Goal: Transaction & Acquisition: Purchase product/service

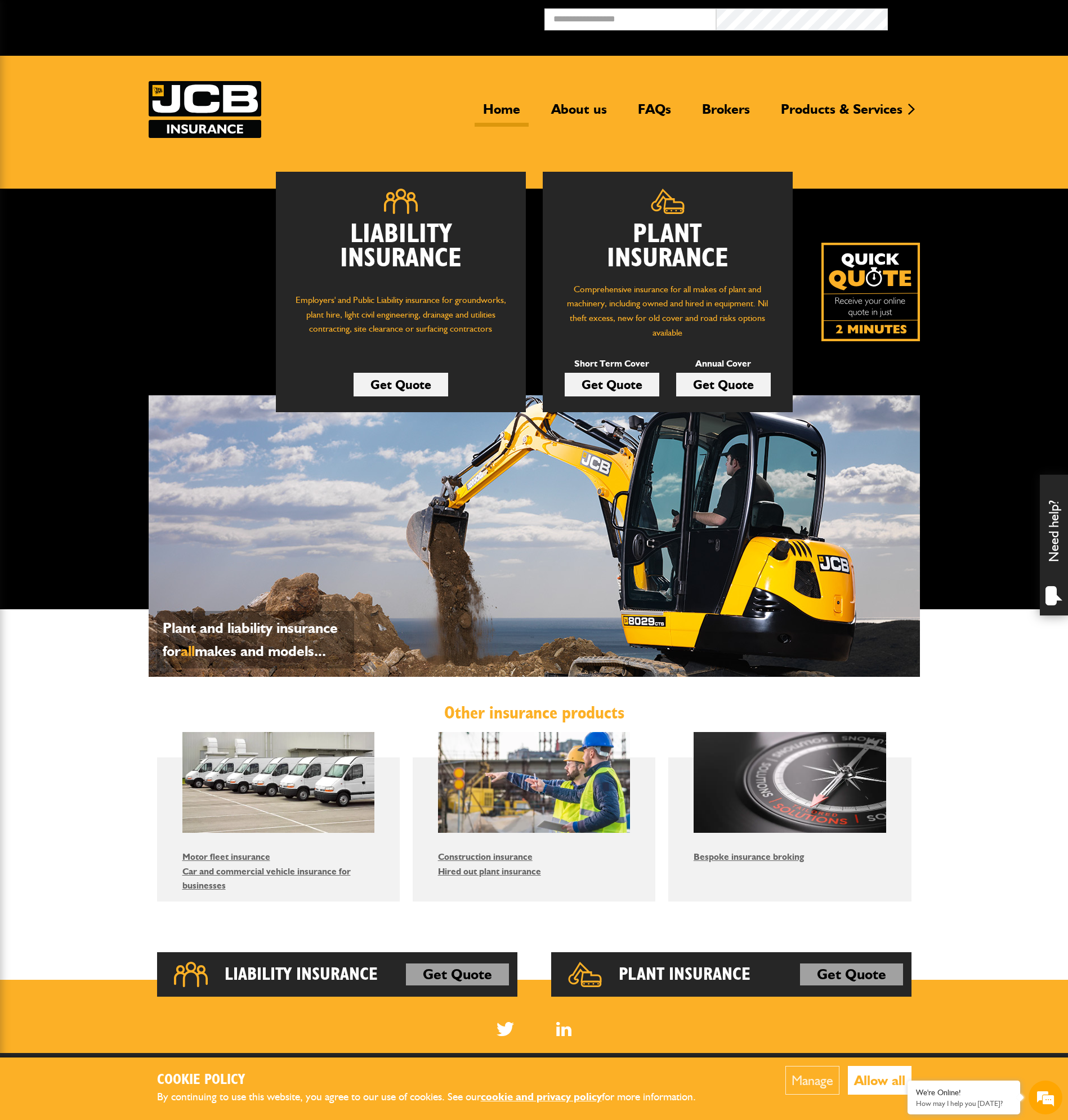
click at [724, 385] on link "Get Quote" at bounding box center [723, 385] width 95 height 24
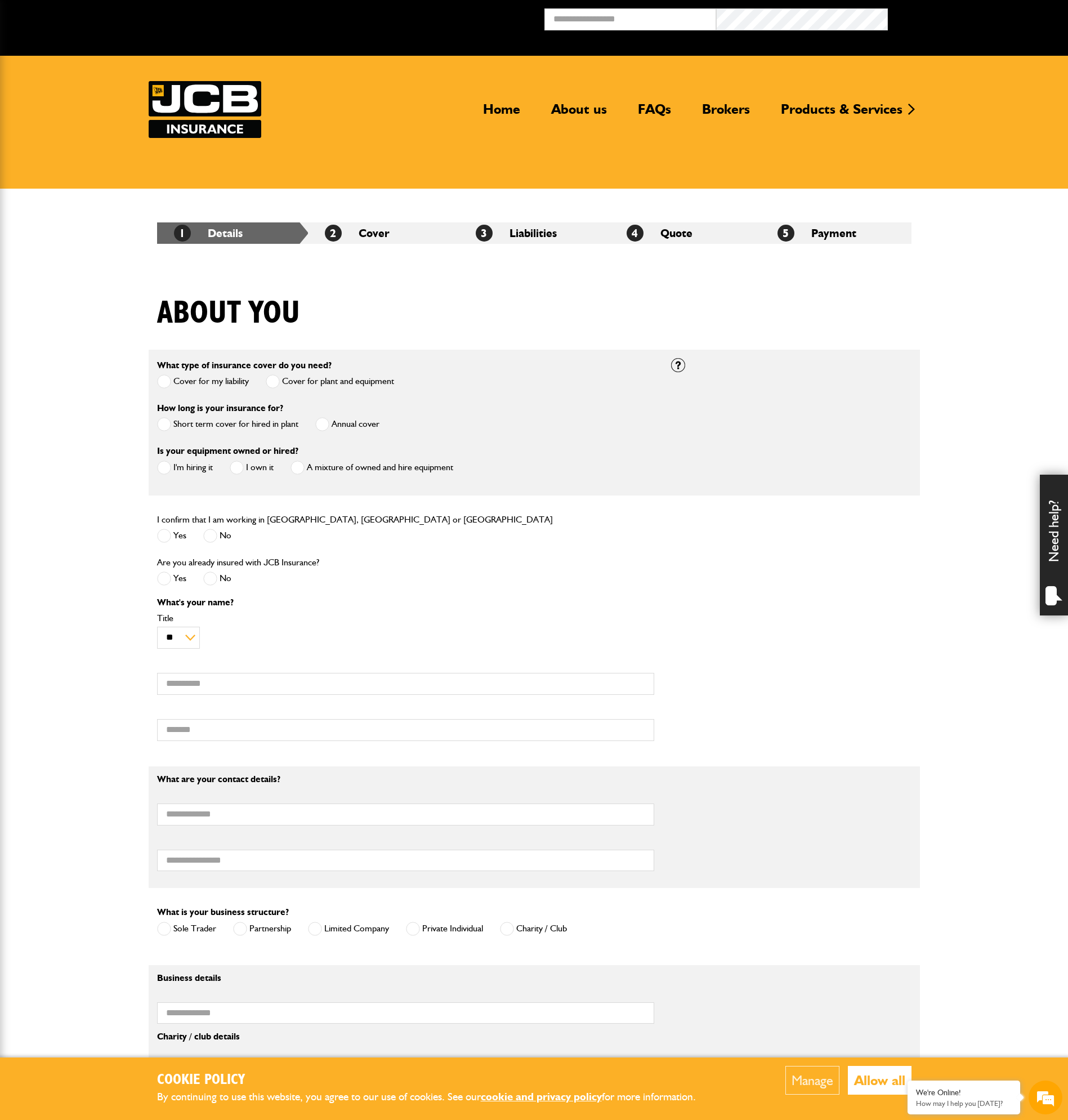
click at [215, 378] on label "Cover for my liability" at bounding box center [203, 381] width 92 height 14
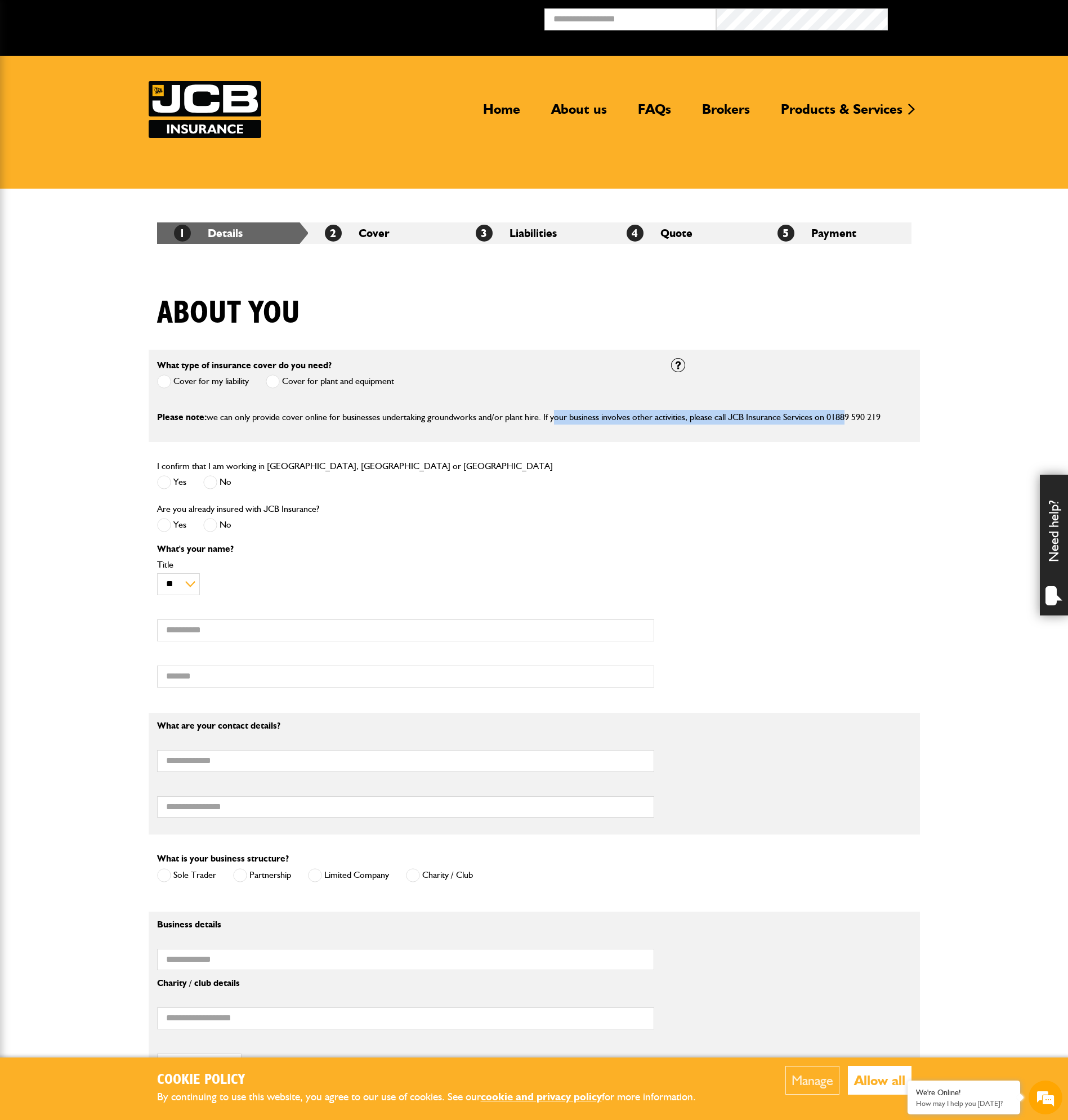
drag, startPoint x: 552, startPoint y: 416, endPoint x: 848, endPoint y: 413, distance: 296.0
click at [846, 413] on p "Please note: we can only provide cover online for businesses undertaking ground…" at bounding box center [534, 417] width 754 height 15
drag, startPoint x: 256, startPoint y: 407, endPoint x: 203, endPoint y: 378, distance: 60.4
click at [255, 407] on fieldset "What type of insurance cover do you need? Cover for my liability Cover for plan…" at bounding box center [534, 396] width 771 height 92
click at [270, 374] on div "Cover for plant and equipment" at bounding box center [329, 382] width 128 height 18
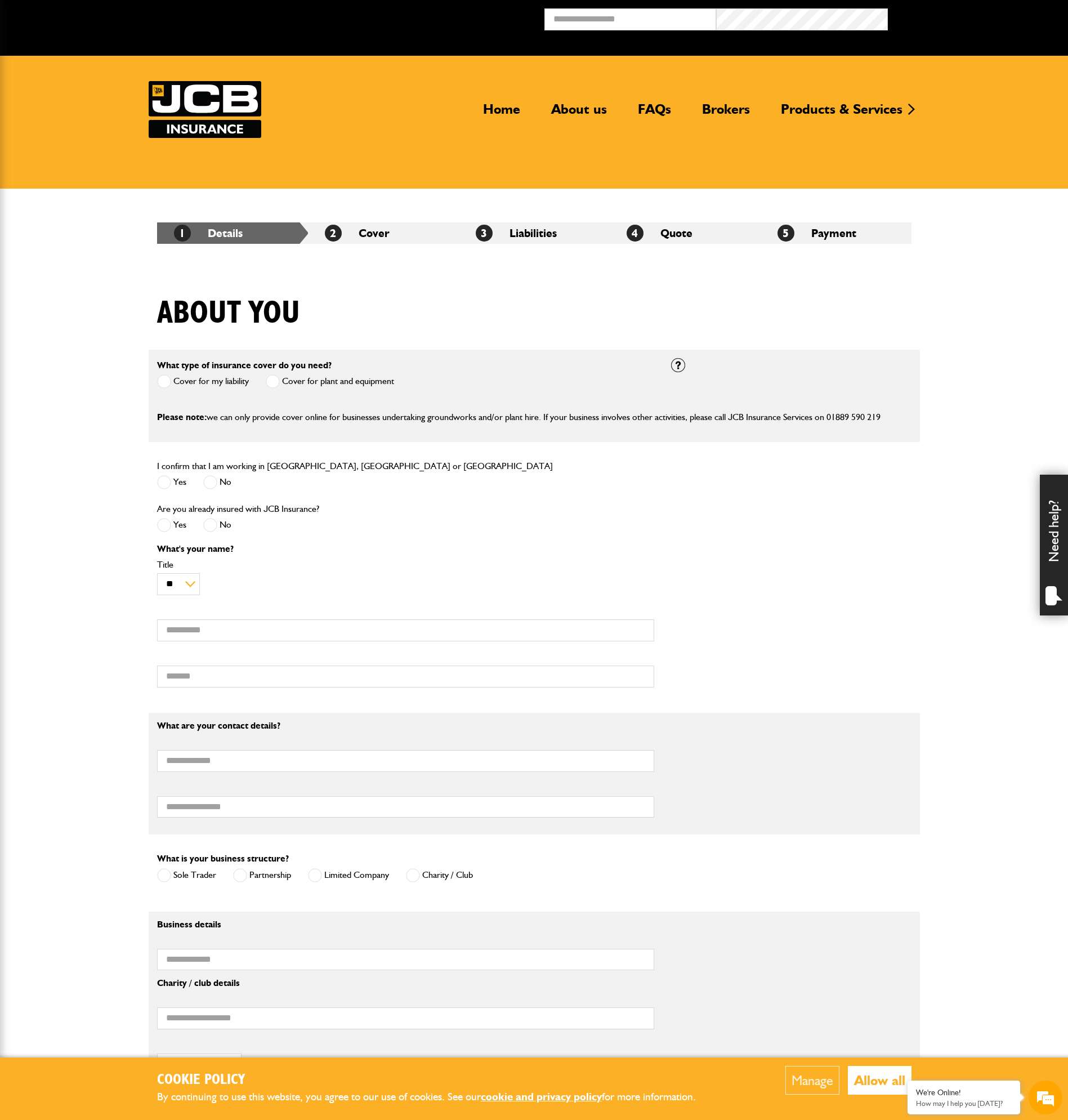
click at [267, 379] on span at bounding box center [273, 381] width 14 height 14
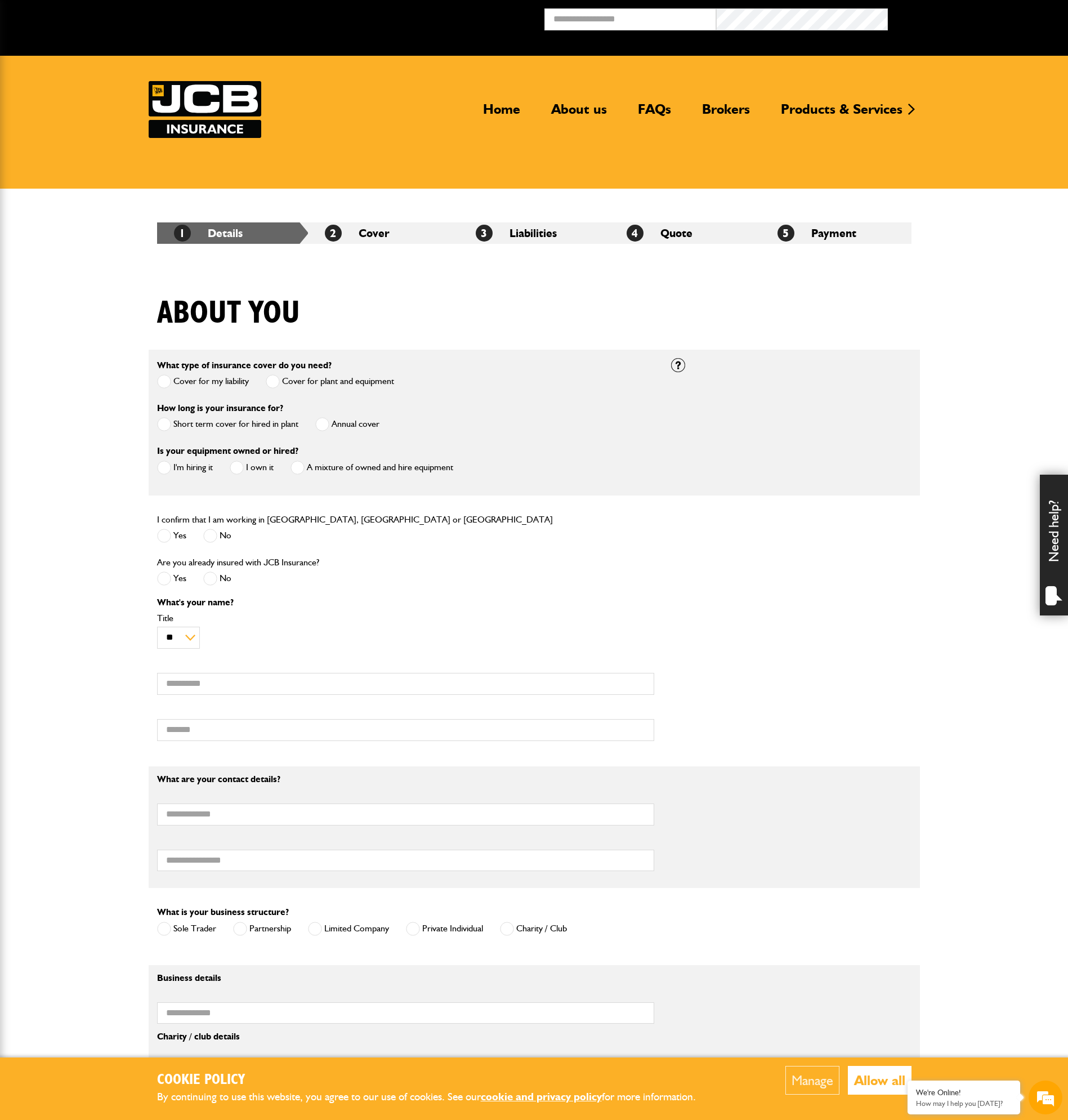
click at [332, 424] on label "Annual cover" at bounding box center [347, 424] width 64 height 14
click at [236, 466] on span at bounding box center [237, 468] width 14 height 14
click at [169, 535] on span at bounding box center [164, 536] width 14 height 14
click at [201, 583] on div "Yes No" at bounding box center [243, 580] width 172 height 18
click at [211, 583] on span at bounding box center [210, 578] width 14 height 14
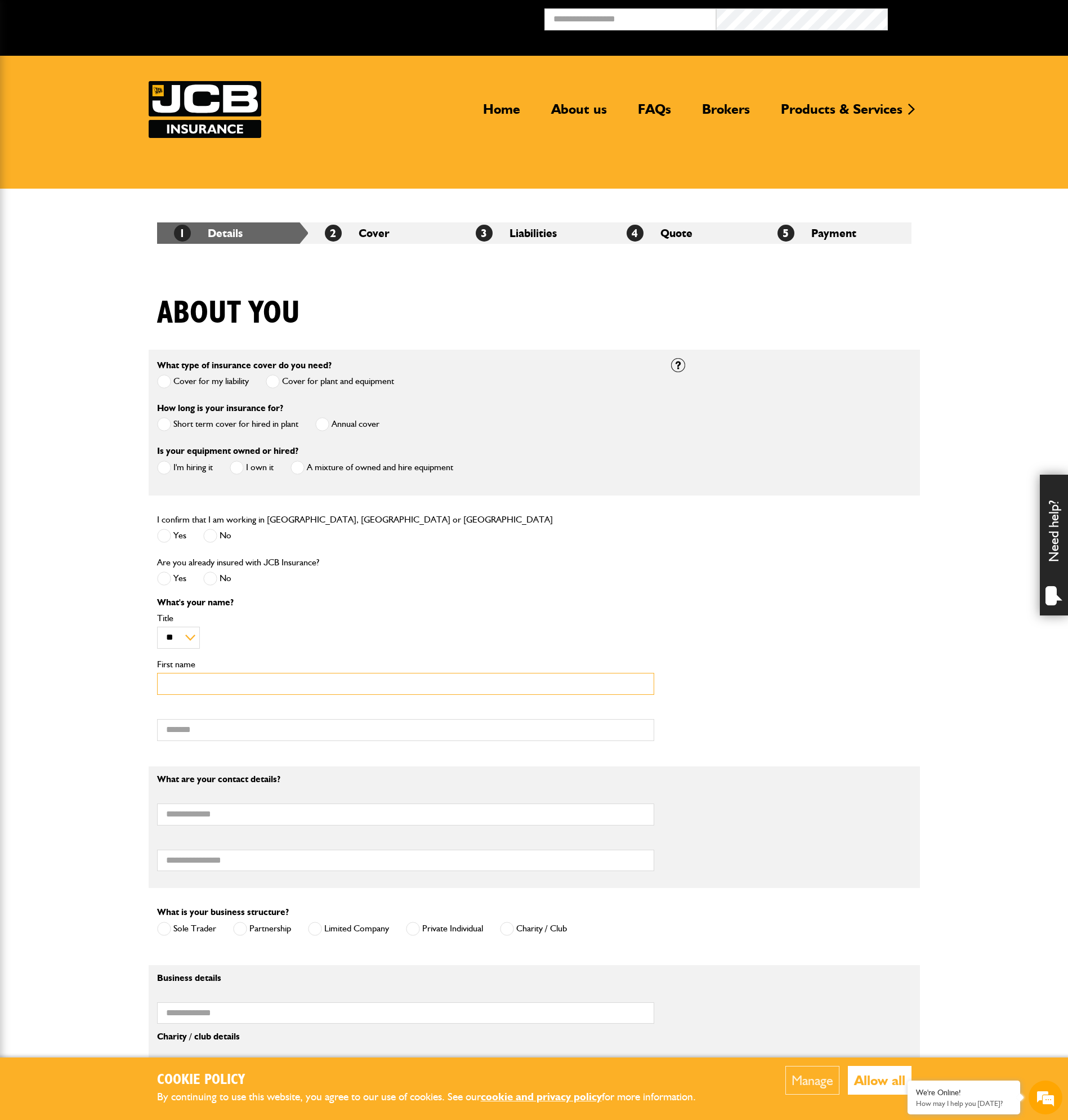
drag, startPoint x: 189, startPoint y: 686, endPoint x: 271, endPoint y: 674, distance: 82.9
click at [190, 685] on input "First name" at bounding box center [406, 683] width 497 height 22
type input "*****"
type input "*"
type input "*******"
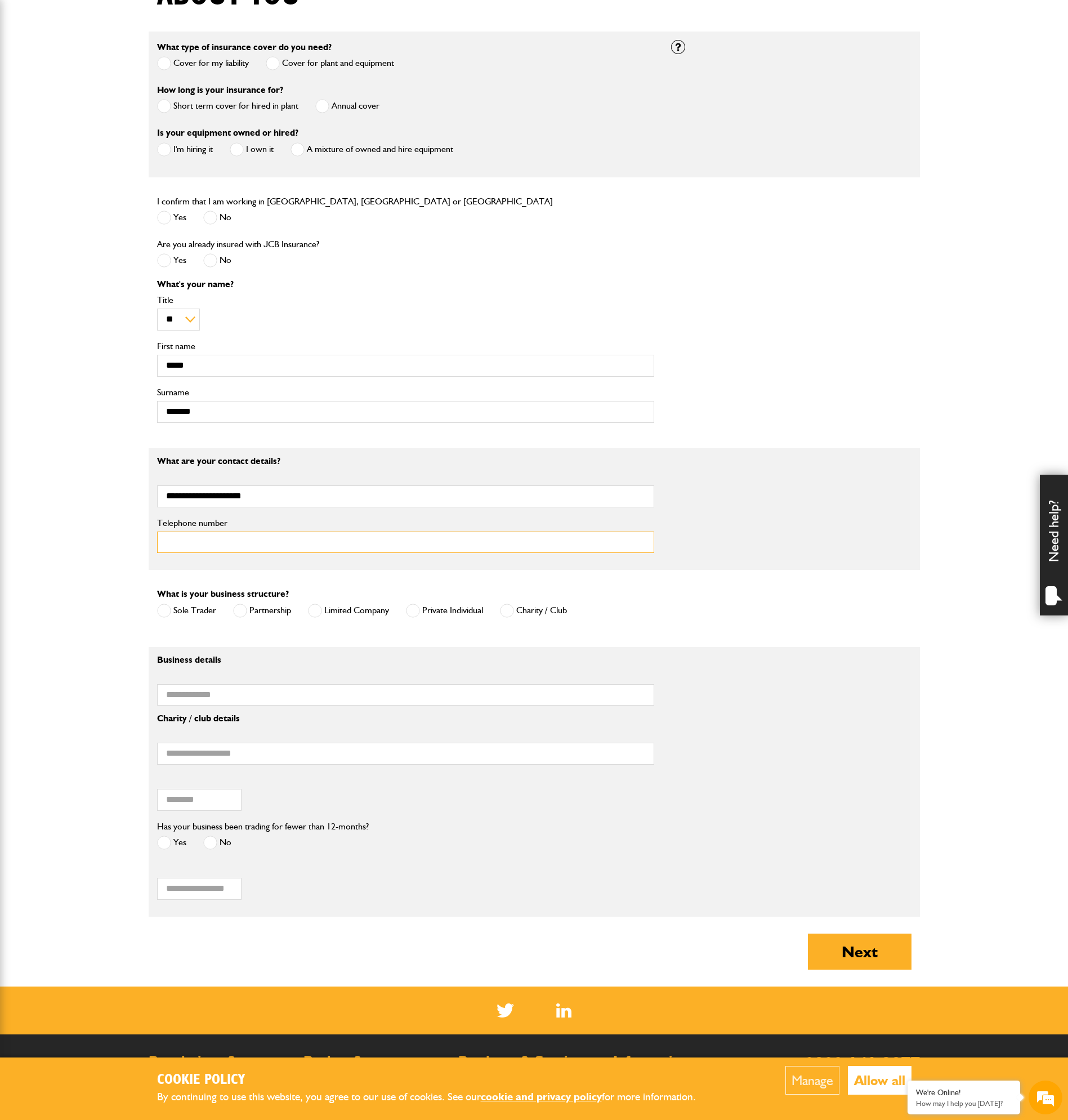
scroll to position [338, 0]
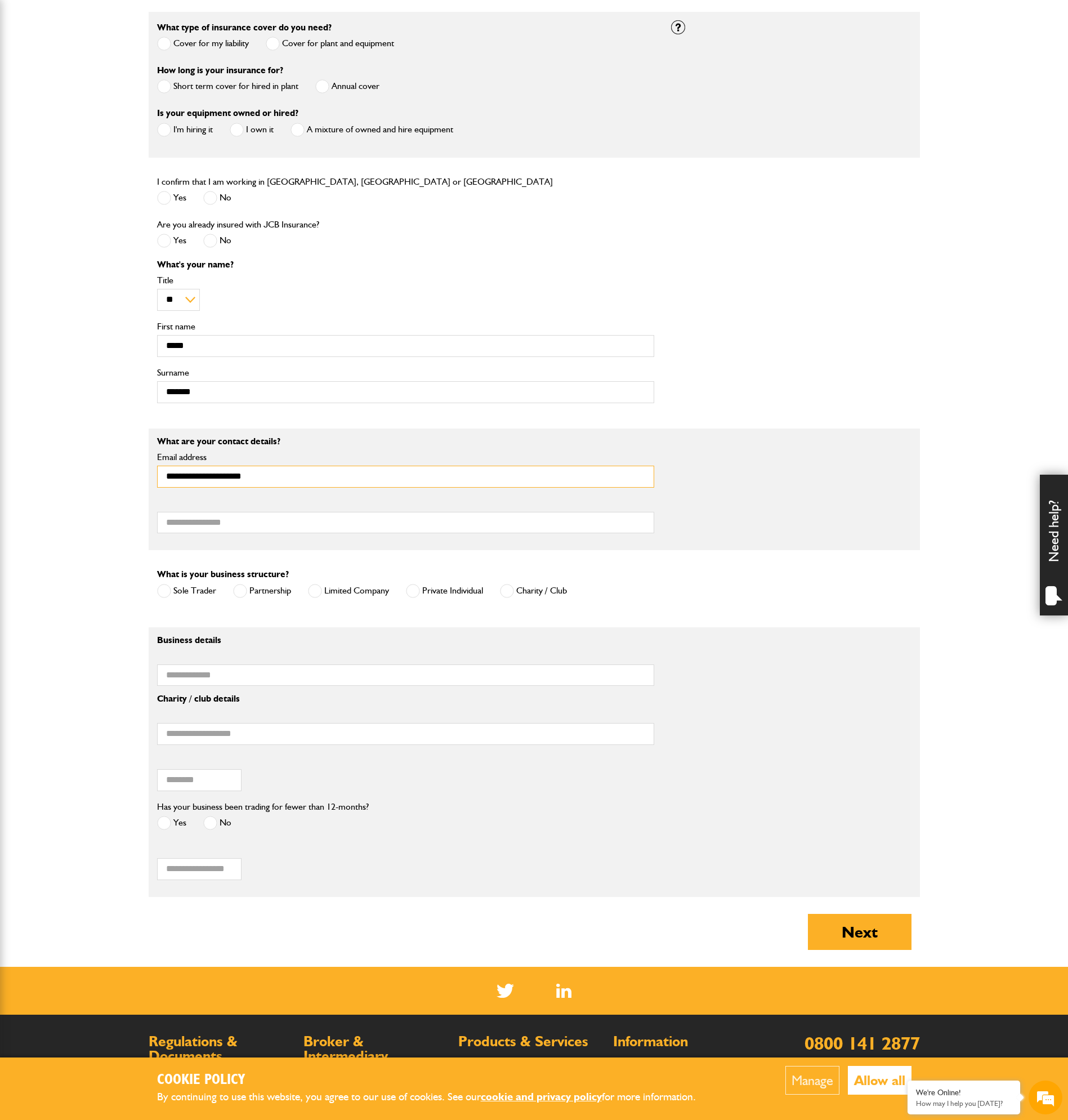
click at [34, 446] on body "Cookie Policy By continuing to use this website, you agree to our use of cookie…" at bounding box center [534, 474] width 1068 height 1625
type input "**********"
click at [326, 595] on label "Limited Company" at bounding box center [348, 591] width 81 height 14
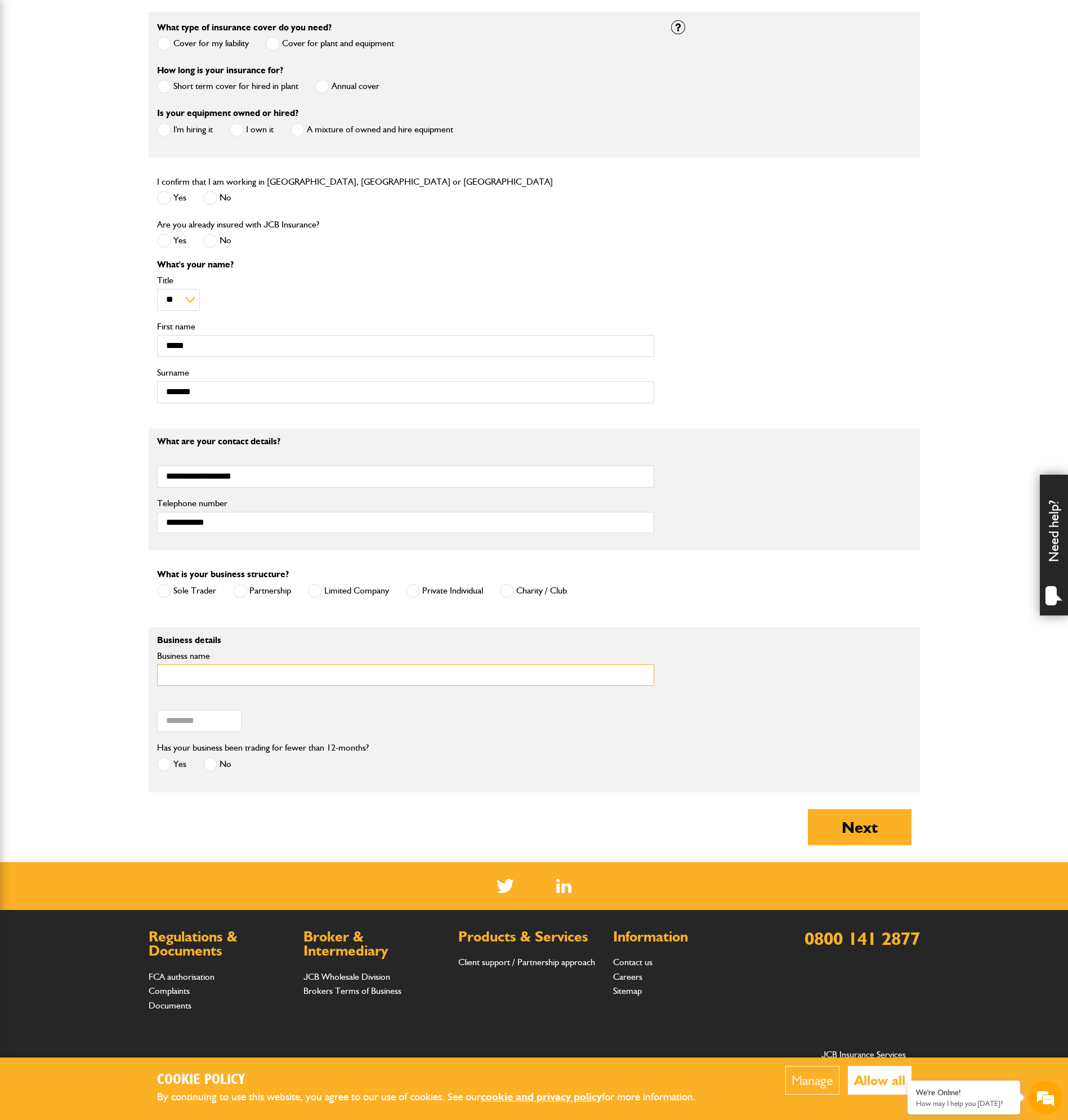
click at [225, 667] on input "Business name" at bounding box center [406, 675] width 497 height 22
type input "**********"
type input "********"
click at [234, 769] on div "Yes No" at bounding box center [263, 765] width 211 height 18
click at [169, 769] on span at bounding box center [164, 764] width 14 height 14
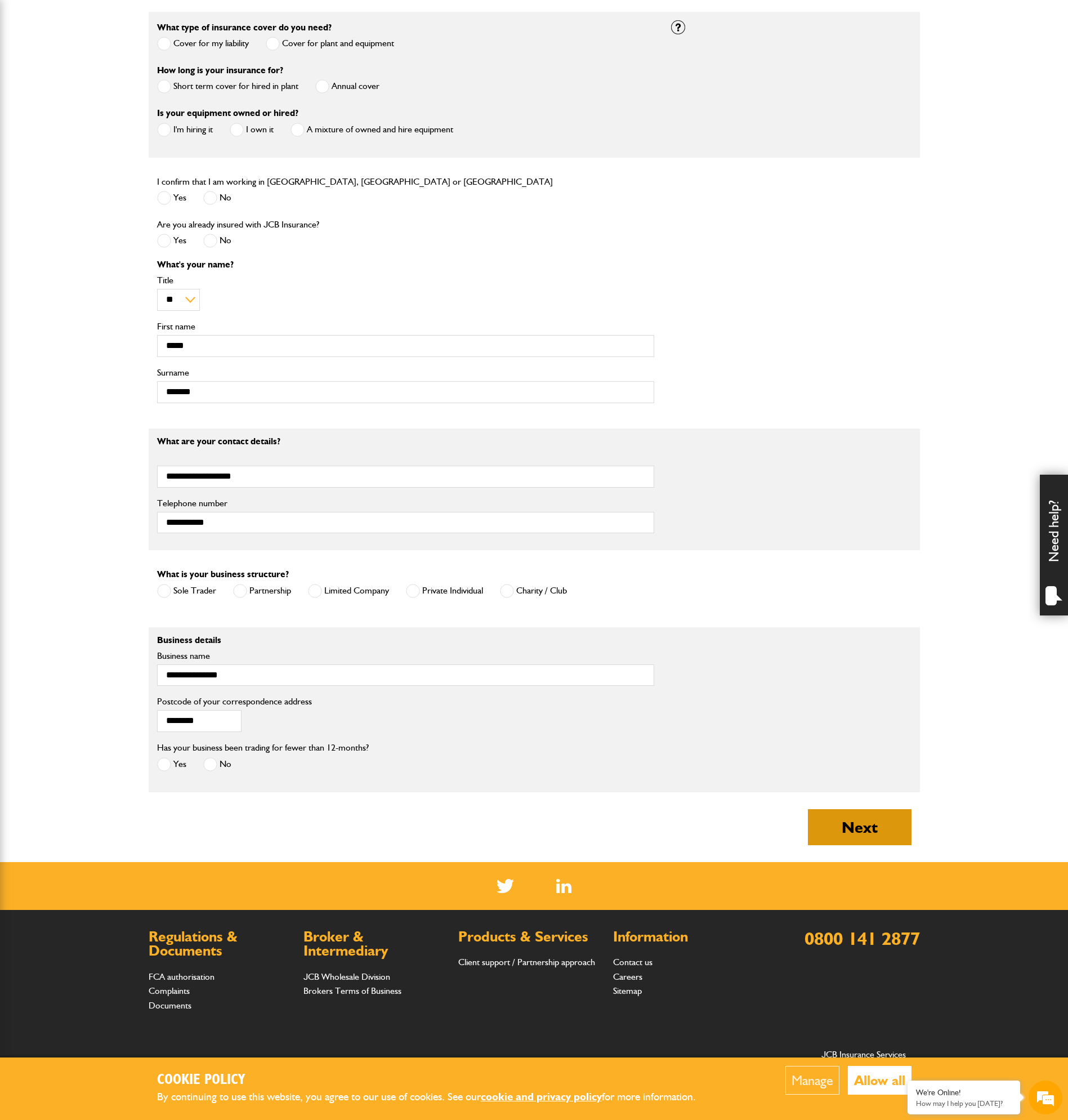
click at [855, 821] on button "Next" at bounding box center [860, 827] width 104 height 36
type input "*****"
type input "**********"
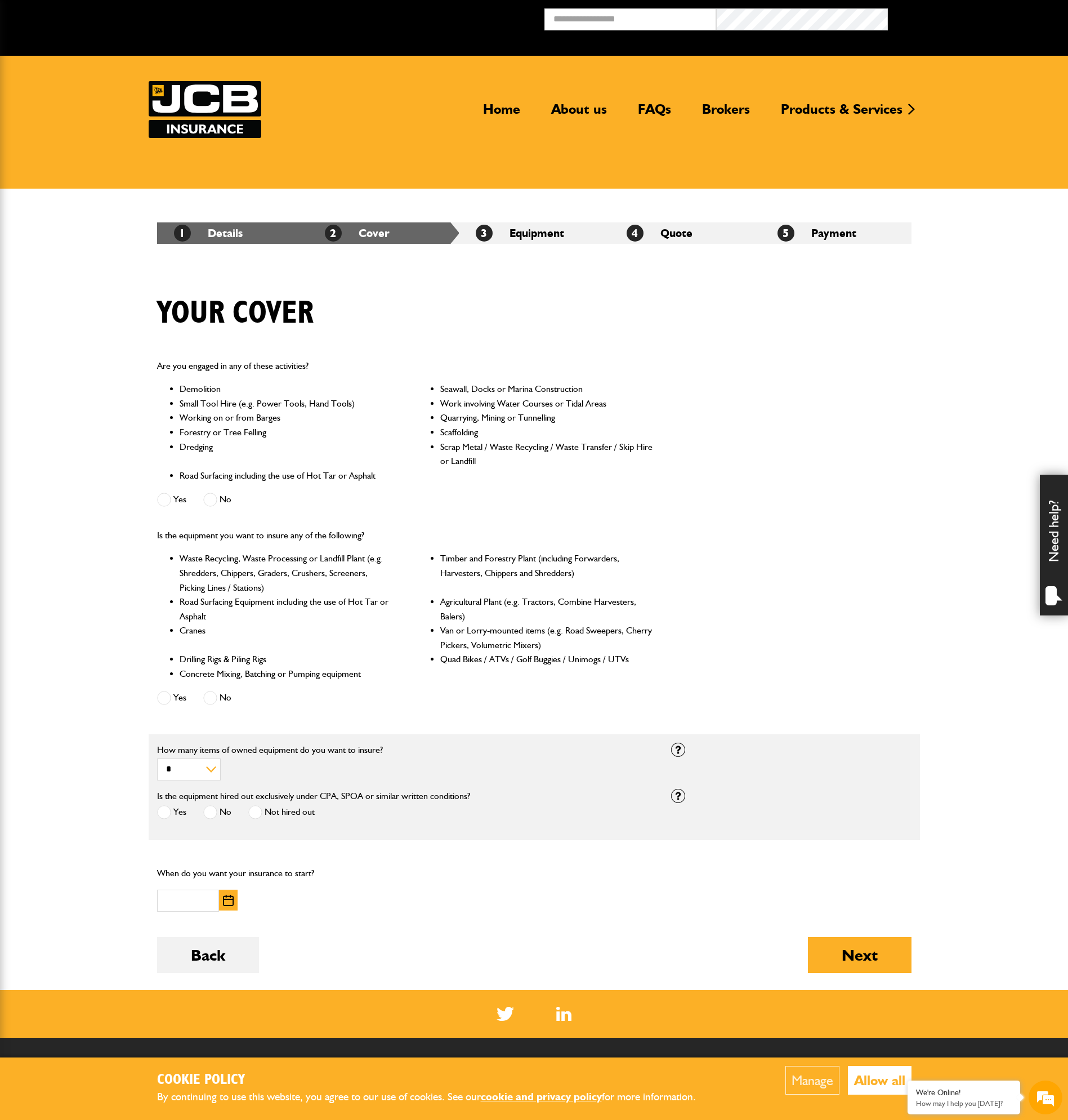
drag, startPoint x: 178, startPoint y: 487, endPoint x: 174, endPoint y: 499, distance: 12.6
click at [178, 487] on div "Are you engaged in any of these activities? Demolition Seawall, Docks or Marina…" at bounding box center [405, 434] width 514 height 169
click at [172, 503] on label "Yes" at bounding box center [172, 500] width 29 height 14
click at [173, 692] on label "Yes" at bounding box center [172, 698] width 29 height 14
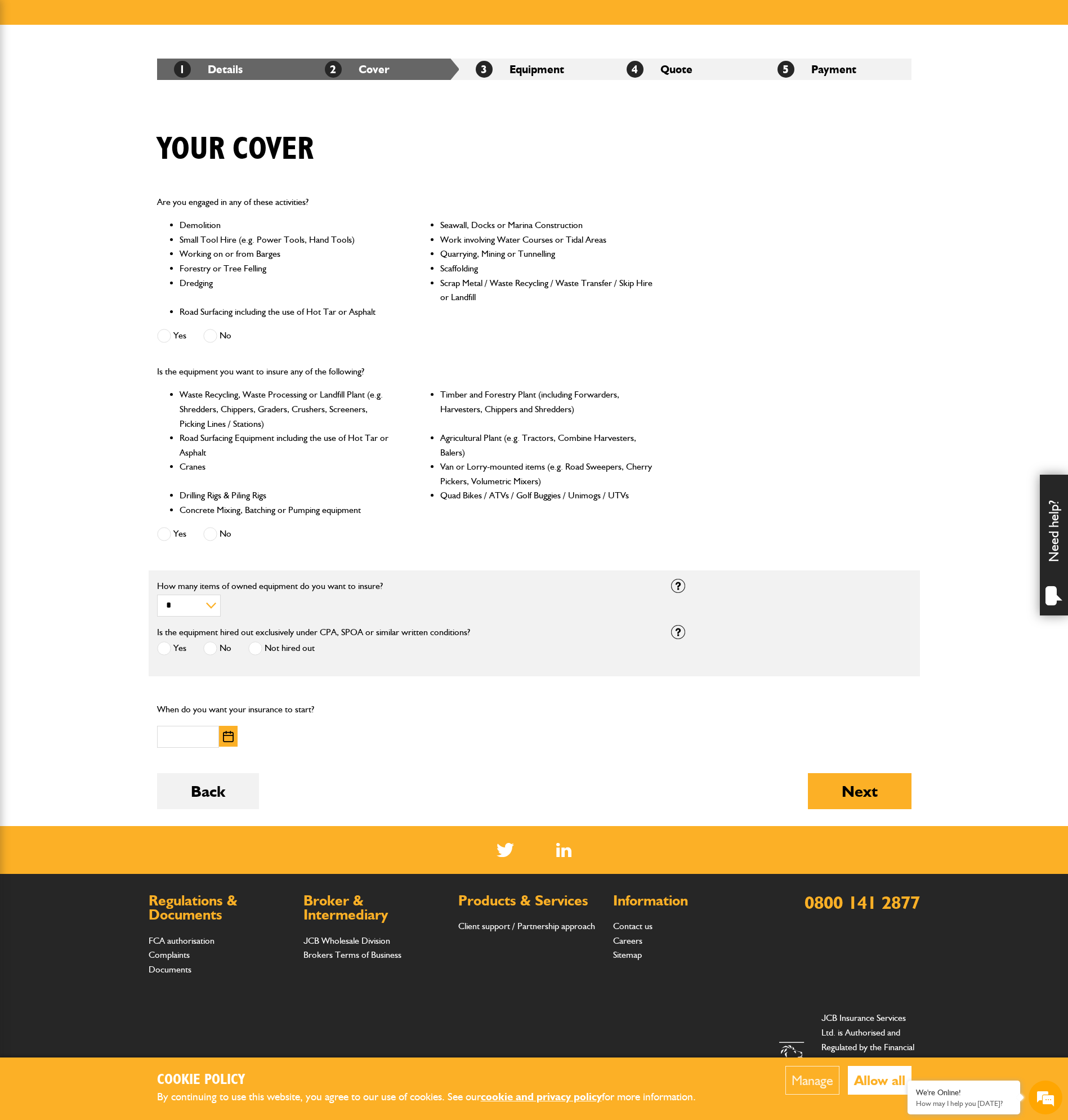
scroll to position [191, 0]
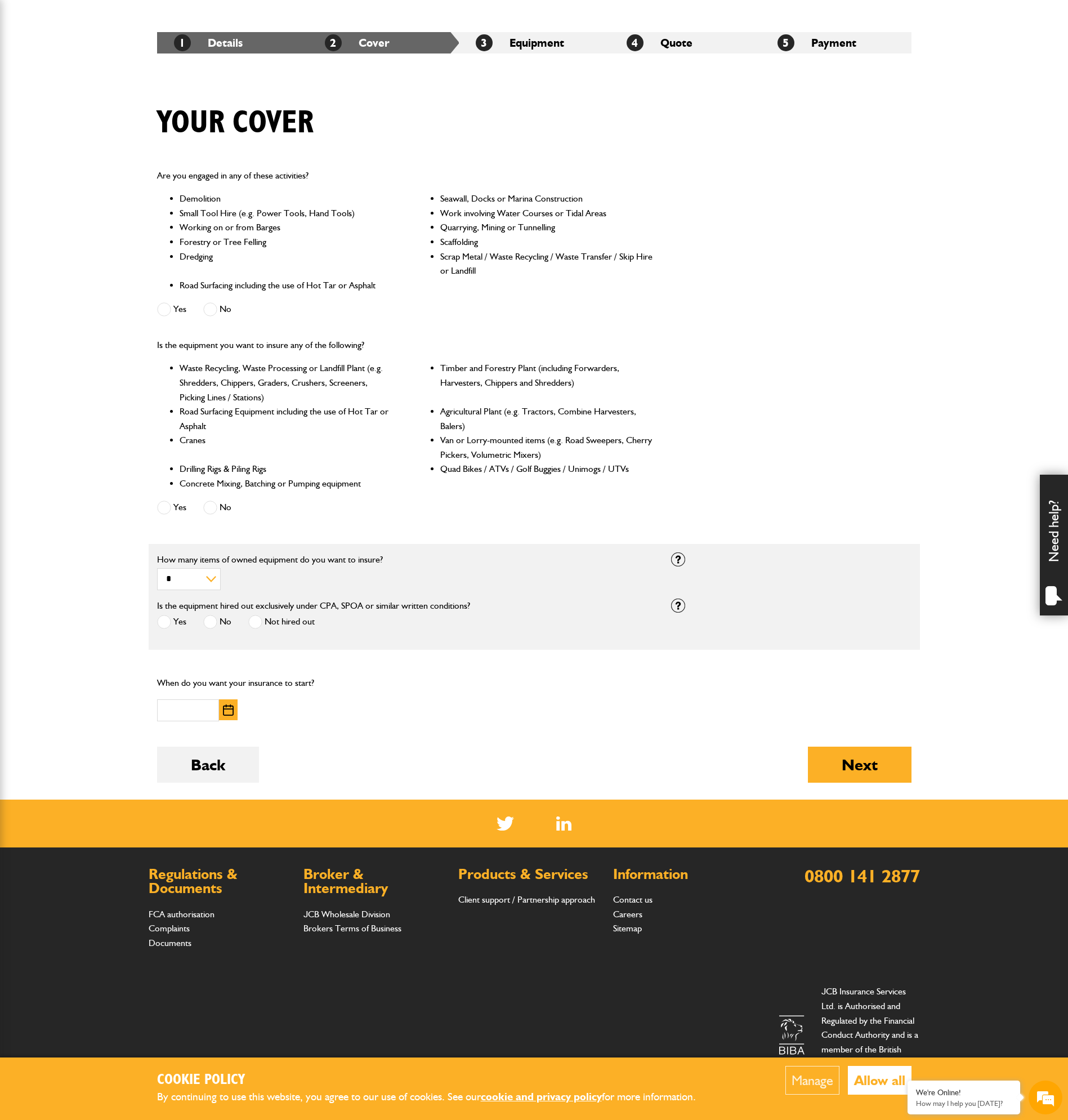
click at [273, 623] on label "Not hired out" at bounding box center [282, 622] width 67 height 14
click at [187, 709] on input "text" at bounding box center [188, 710] width 62 height 22
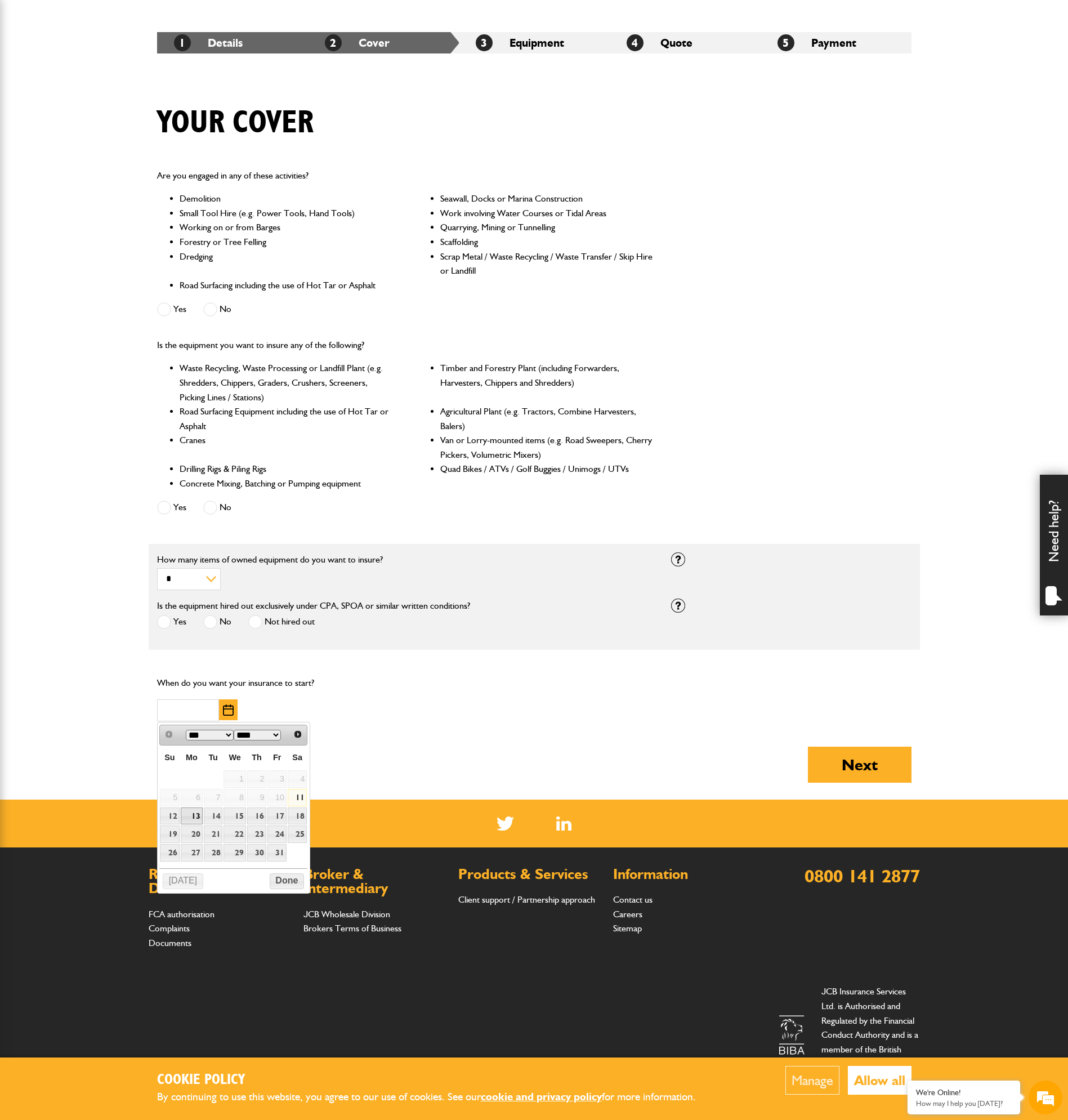
click at [184, 817] on link "13" at bounding box center [191, 816] width 22 height 17
type input "**********"
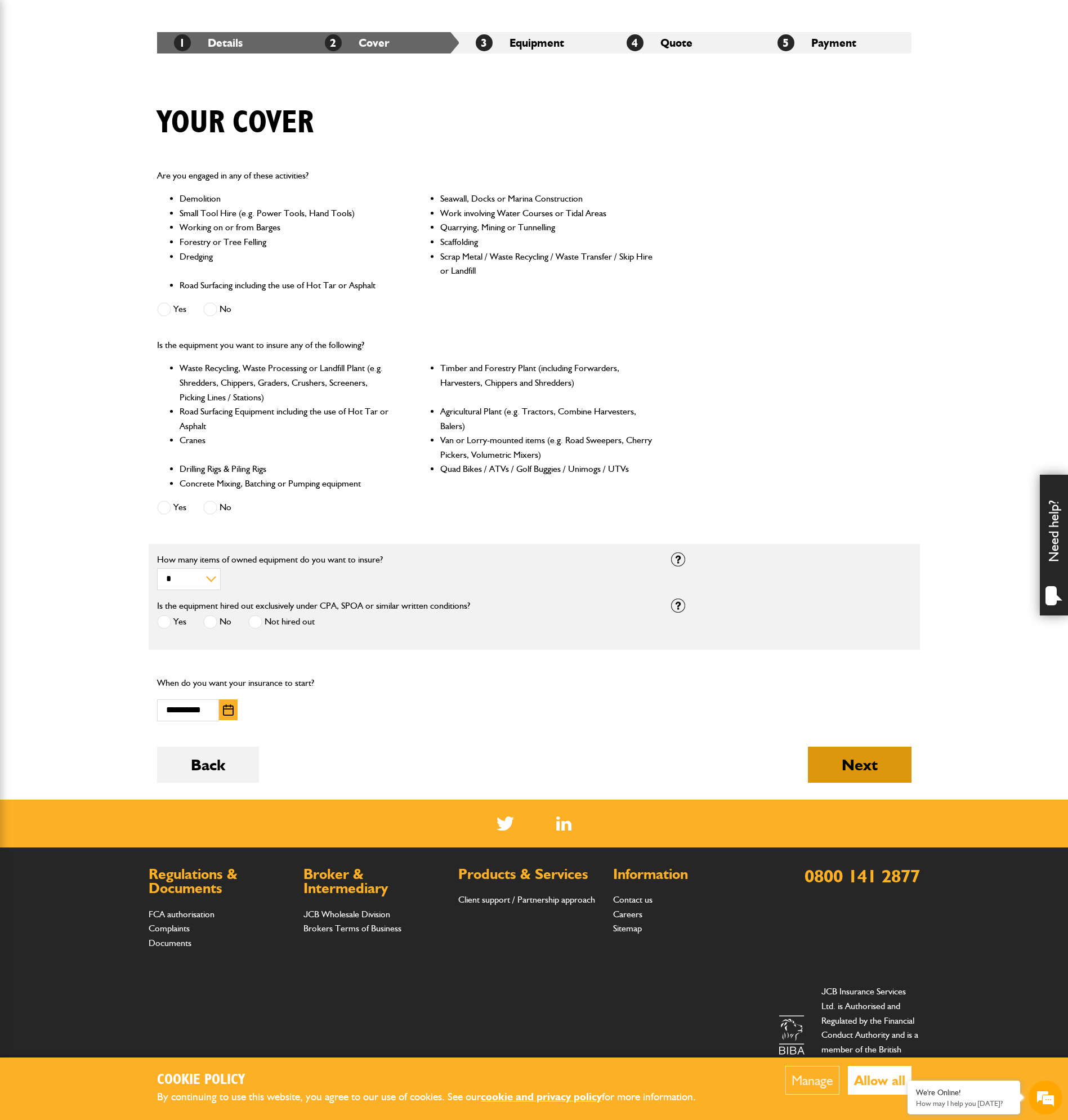
click at [871, 762] on button "Next" at bounding box center [860, 764] width 104 height 36
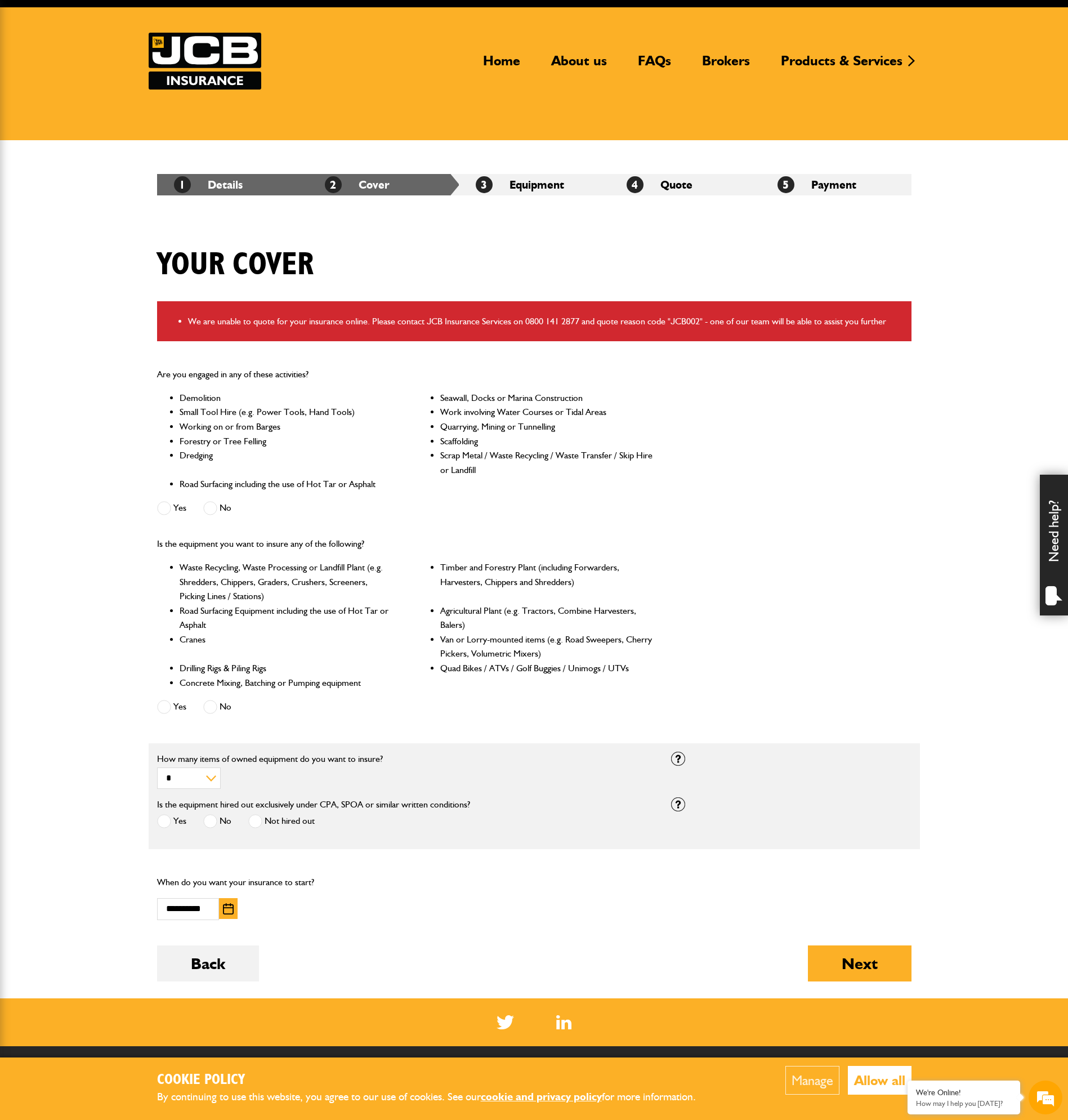
scroll to position [248, 0]
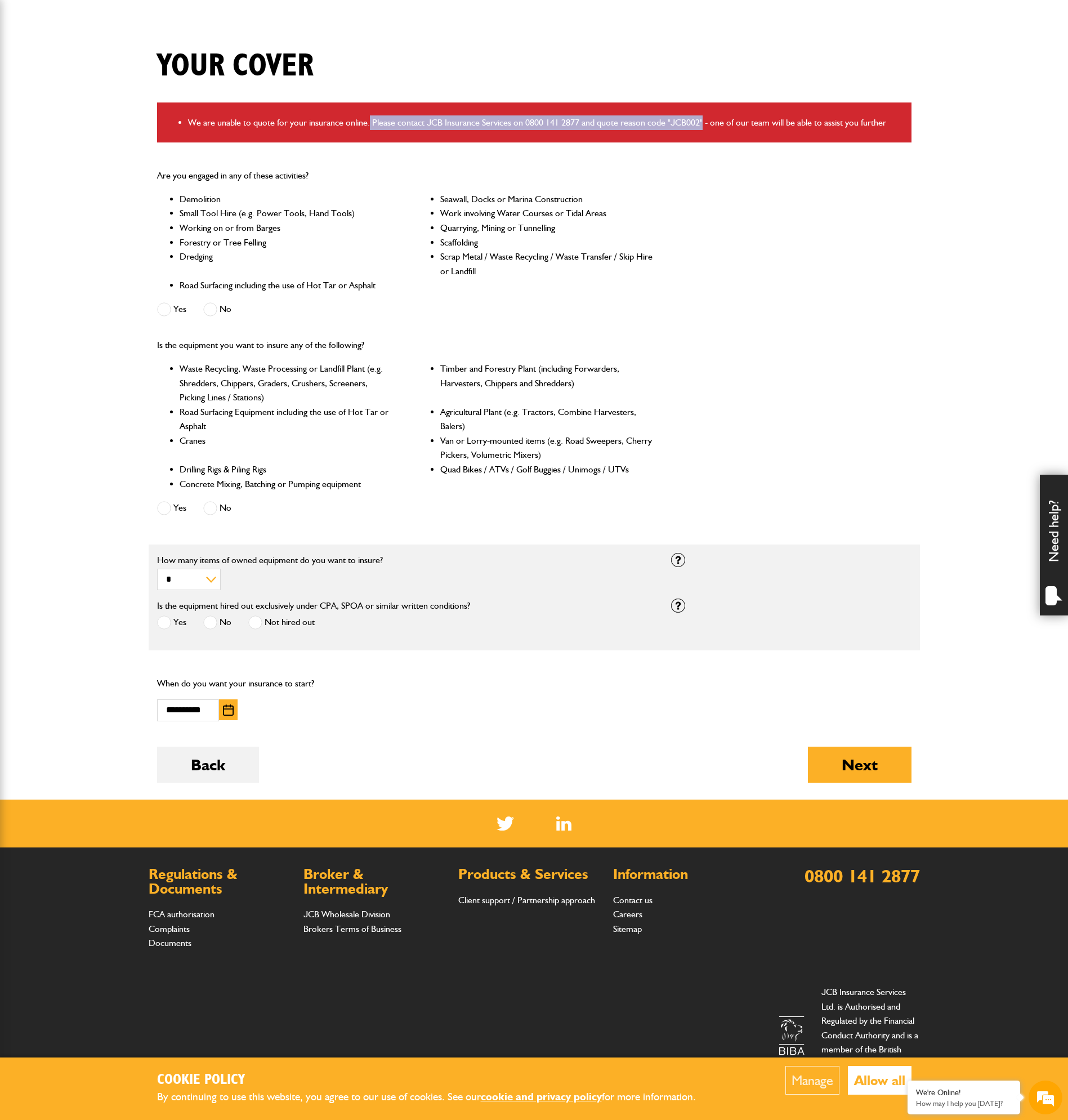
drag, startPoint x: 368, startPoint y: 117, endPoint x: 710, endPoint y: 123, distance: 342.1
click at [703, 117] on li "We are unable to quote for your insurance online. Please contact JCB Insurance …" at bounding box center [546, 123] width 715 height 15
click at [727, 134] on div "We are unable to quote for your insurance online. Please contact JCB Insurance …" at bounding box center [534, 123] width 754 height 41
drag, startPoint x: 182, startPoint y: 126, endPoint x: 343, endPoint y: 125, distance: 161.0
click at [343, 125] on ul "We are unable to quote for your insurance online. Please contact JCB Insurance …" at bounding box center [534, 123] width 737 height 15
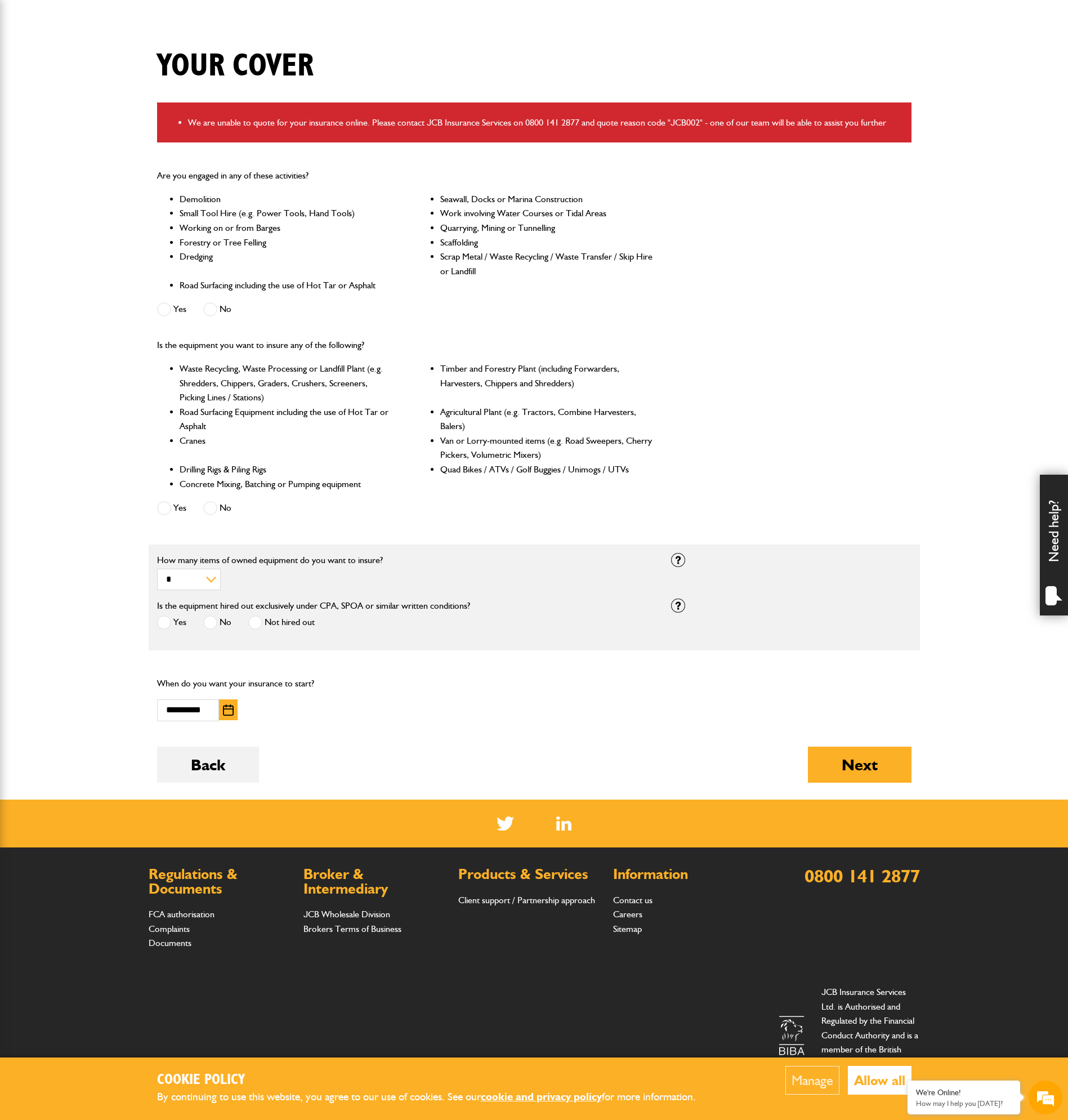
click at [468, 167] on div "Are you engaged in any of these activities? Demolition Seawall, Docks or Marina…" at bounding box center [405, 244] width 514 height 169
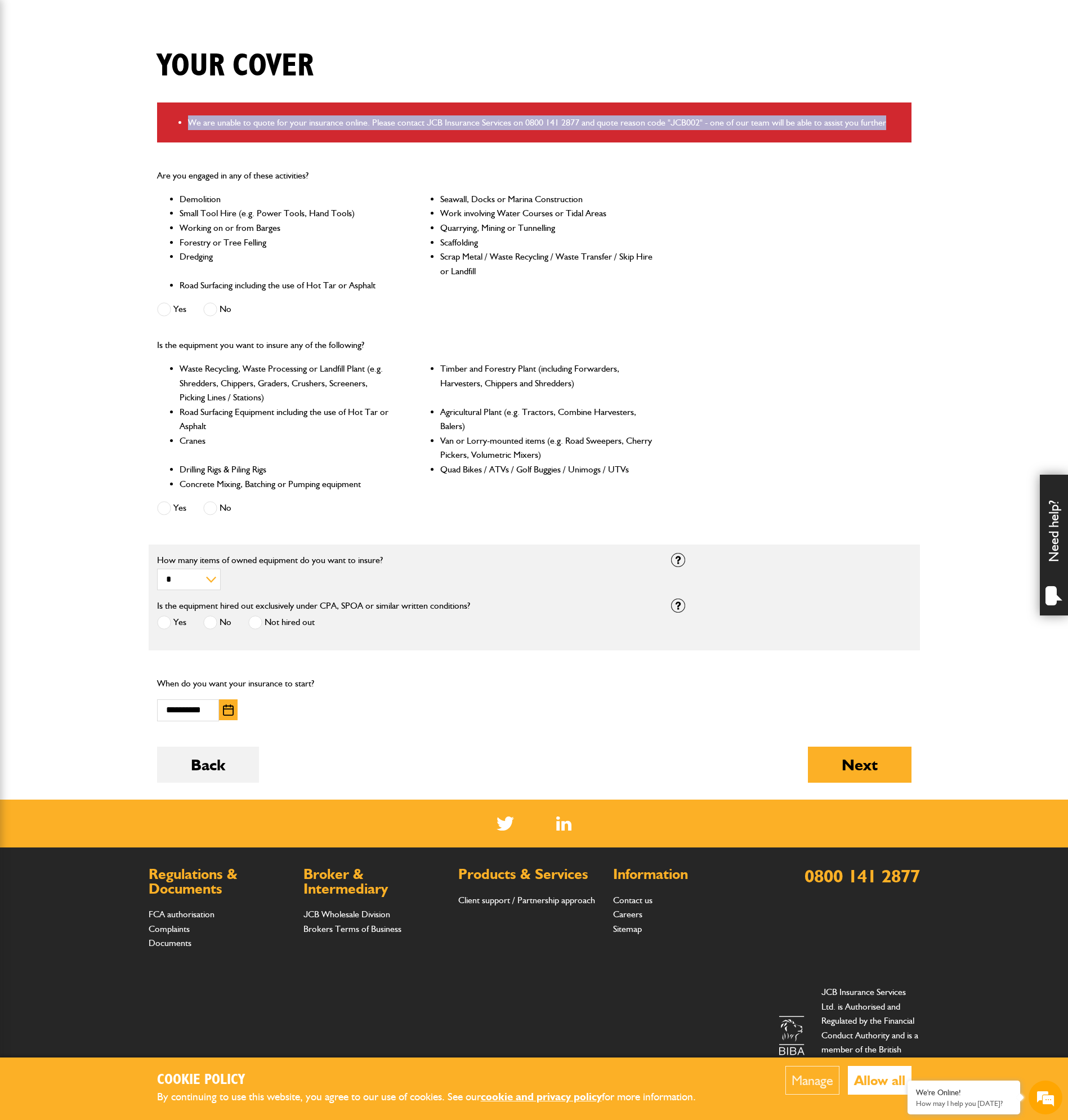
drag, startPoint x: 164, startPoint y: 117, endPoint x: 910, endPoint y: 114, distance: 746.0
click at [910, 114] on div "We are unable to quote for your insurance online. Please contact JCB Insurance …" at bounding box center [534, 123] width 754 height 41
copy li "We are unable to quote for your insurance online. Please contact JCB Insurance …"
